Goal: Task Accomplishment & Management: Use online tool/utility

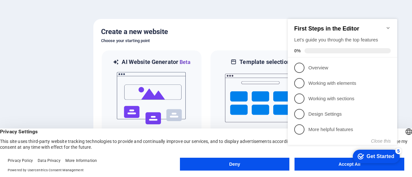
click at [302, 162] on div "checkmark Get Started 5 First Steps in the Editor Let's guide you through the t…" at bounding box center [343, 88] width 117 height 156
click at [316, 166] on appcues-checklist "Contextual help checklist present on screen" at bounding box center [343, 89] width 117 height 158
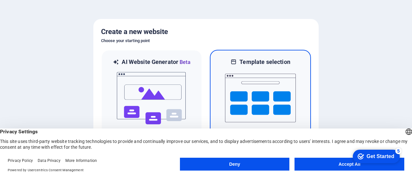
click at [264, 102] on img at bounding box center [260, 98] width 71 height 64
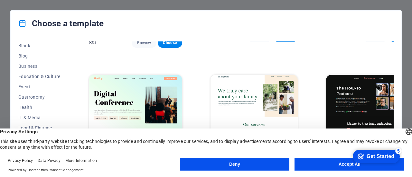
scroll to position [363, 0]
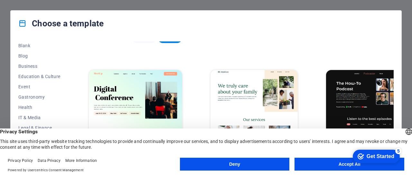
click at [311, 162] on button "Accept All" at bounding box center [349, 164] width 110 height 13
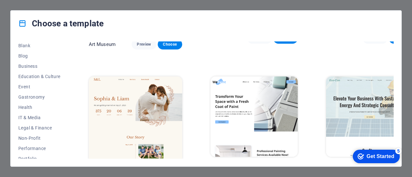
scroll to position [226, 0]
click at [278, 166] on span "Choose" at bounding box center [285, 168] width 14 height 5
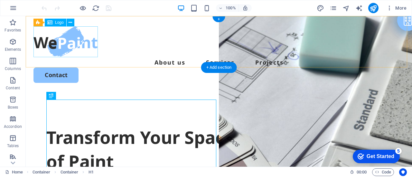
click at [69, 40] on div at bounding box center [218, 41] width 370 height 31
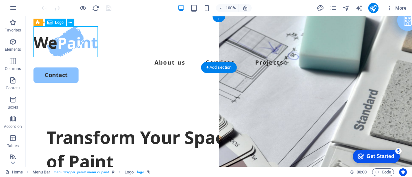
click at [64, 46] on div at bounding box center [218, 41] width 370 height 31
select select "px"
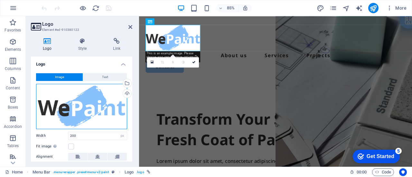
click at [76, 104] on div "Drag files here, click to choose files or select files from Files or our free s…" at bounding box center [81, 106] width 91 height 45
click at [76, 104] on body "grupoprofesionalxn.com.mx Home Favorites Elements Columns Content Boxes Accordi…" at bounding box center [206, 88] width 412 height 177
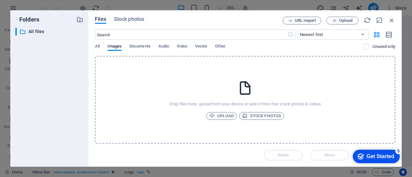
click at [76, 104] on div "​ All files All files" at bounding box center [49, 95] width 68 height 134
click at [391, 18] on icon "button" at bounding box center [391, 20] width 7 height 7
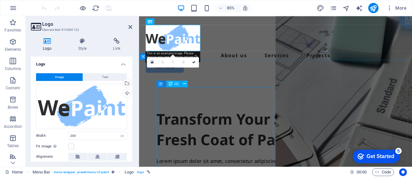
click at [228, 131] on div "Transform Your Space with a Fresh Coat of Paint" at bounding box center [299, 149] width 280 height 49
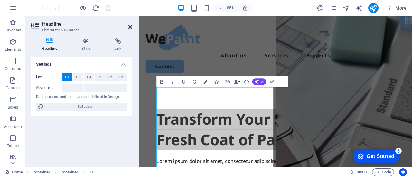
click at [128, 26] on icon at bounding box center [130, 26] width 4 height 5
